Goal: Task Accomplishment & Management: Use online tool/utility

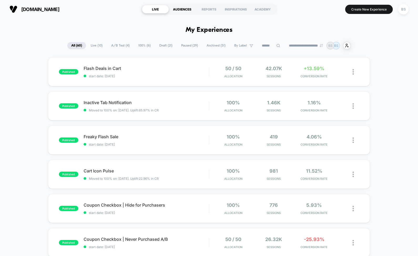
click at [182, 9] on div "AUDIENCES" at bounding box center [182, 9] width 27 height 8
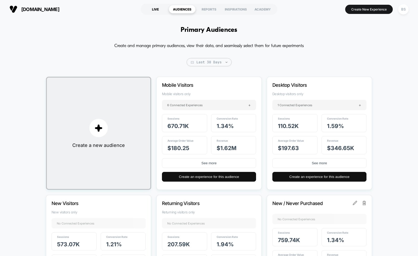
click at [168, 6] on div "LIVE" at bounding box center [155, 9] width 27 height 8
click at [155, 8] on div "LIVE" at bounding box center [155, 9] width 27 height 8
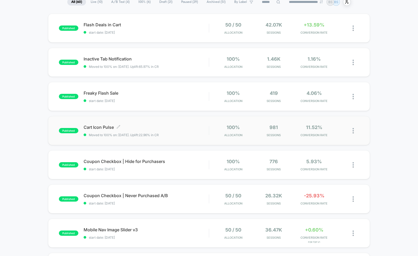
scroll to position [48, 0]
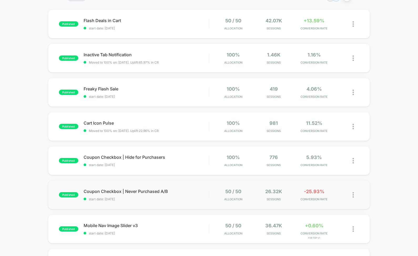
click at [174, 202] on div "published Coupon Checkbox | Never Purchased A/B start date: [DATE] 50 / 50 Allo…" at bounding box center [209, 194] width 322 height 29
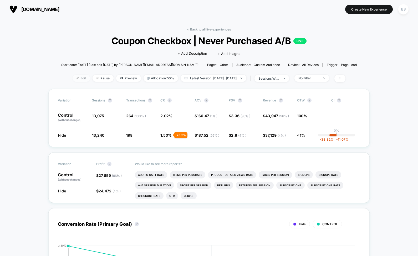
click at [79, 79] on span "Edit" at bounding box center [81, 78] width 17 height 7
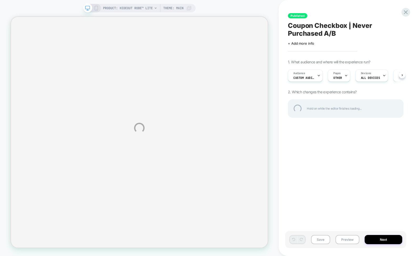
click at [307, 72] on div "PRODUCT: Hideout Robe™ Lite PRODUCT: Hideout Robe™ Lite Theme: MAIN Published C…" at bounding box center [209, 128] width 418 height 256
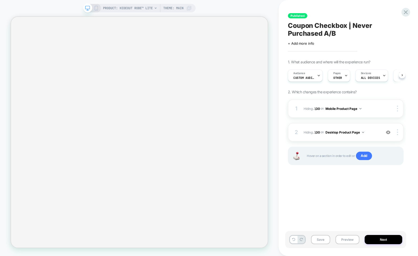
scroll to position [0, 0]
click at [337, 77] on span "OTHER" at bounding box center [337, 78] width 9 height 4
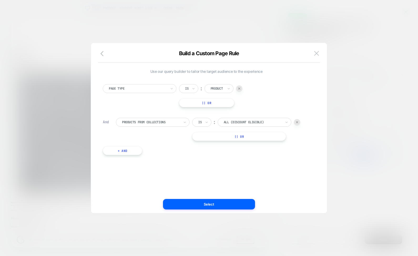
scroll to position [0, 326]
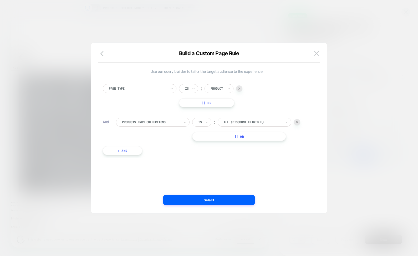
click at [341, 57] on div at bounding box center [209, 128] width 418 height 256
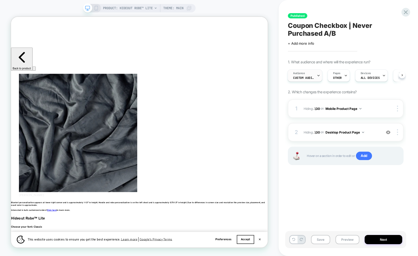
click at [304, 76] on span "Custom Audience" at bounding box center [303, 78] width 21 height 4
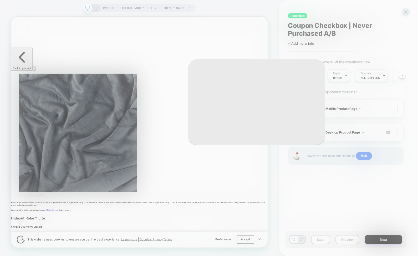
scroll to position [0, 651]
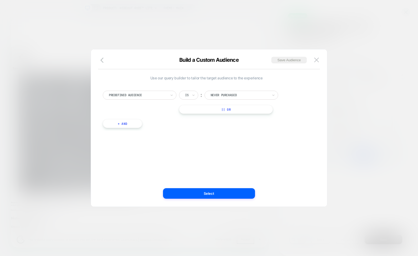
click at [242, 94] on div at bounding box center [240, 95] width 58 height 5
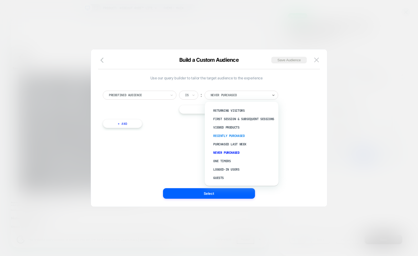
scroll to position [20, 0]
click at [145, 95] on div at bounding box center [138, 95] width 58 height 5
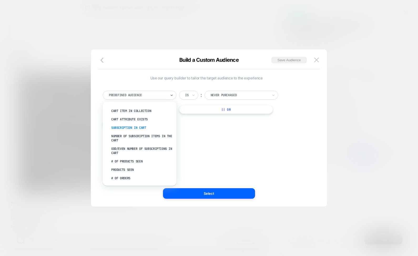
scroll to position [0, 0]
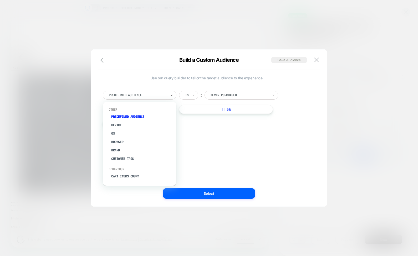
click at [214, 95] on div "Never Purchased" at bounding box center [240, 95] width 58 height 4
click at [192, 125] on div "Predefined Audience Is ︰ Never Purchased || Or + And" at bounding box center [206, 107] width 213 height 48
click at [196, 113] on button "|| Or" at bounding box center [226, 109] width 94 height 9
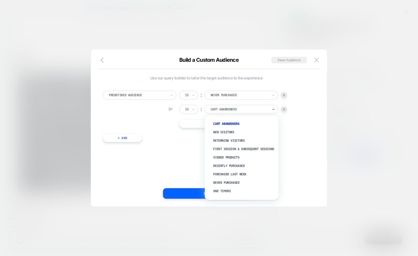
click at [218, 111] on div "Cart Abandoners" at bounding box center [240, 109] width 58 height 4
click at [221, 132] on div "New Visitors" at bounding box center [244, 132] width 68 height 8
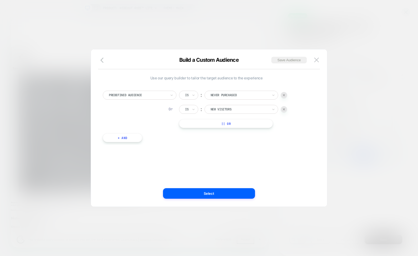
scroll to position [0, 1]
click at [211, 151] on div "Use our query builder to tailor the target audience to the experience Predefine…" at bounding box center [206, 128] width 220 height 136
click at [209, 193] on button "Select" at bounding box center [209, 193] width 92 height 11
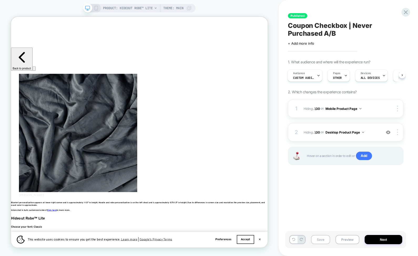
scroll to position [0, 651]
click at [323, 240] on button "Save" at bounding box center [320, 239] width 19 height 9
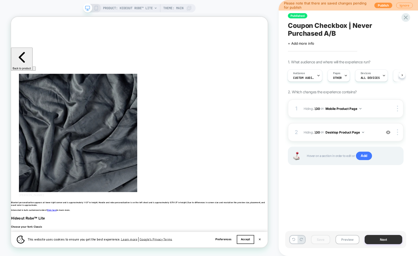
click at [372, 237] on button "Next" at bounding box center [384, 239] width 38 height 9
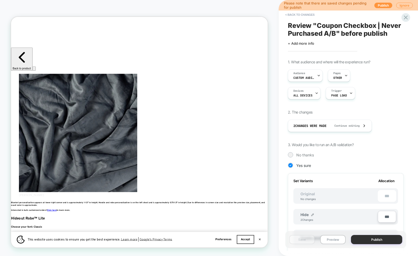
scroll to position [0, 1]
click at [364, 239] on button "Publish" at bounding box center [376, 239] width 51 height 9
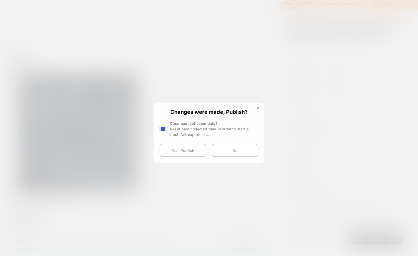
scroll to position [0, 977]
click at [161, 129] on div at bounding box center [163, 129] width 7 height 7
click at [187, 152] on button "Yes, Publish" at bounding box center [183, 150] width 47 height 13
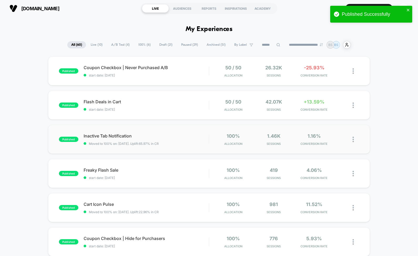
scroll to position [8, 0]
